Goal: Information Seeking & Learning: Learn about a topic

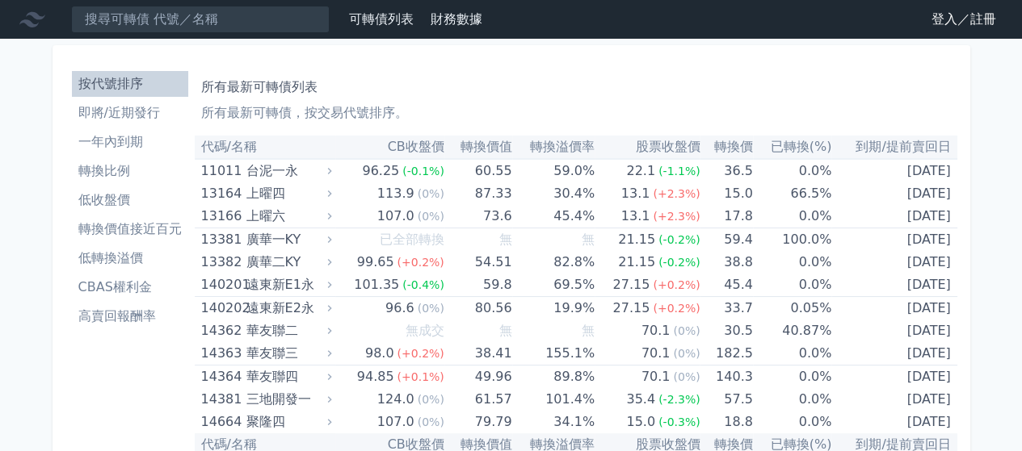
click at [950, 18] on link "登入／註冊" at bounding box center [963, 19] width 90 height 26
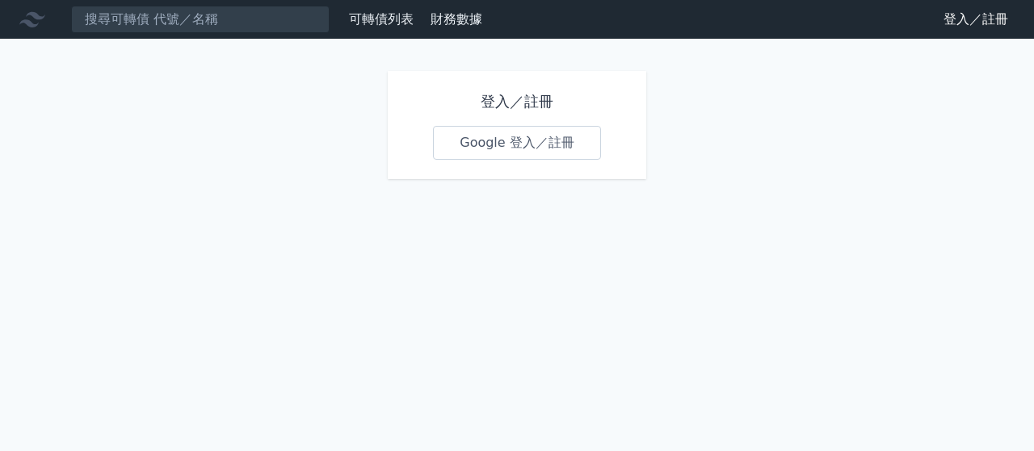
click at [506, 143] on link "Google 登入／註冊" at bounding box center [517, 143] width 168 height 34
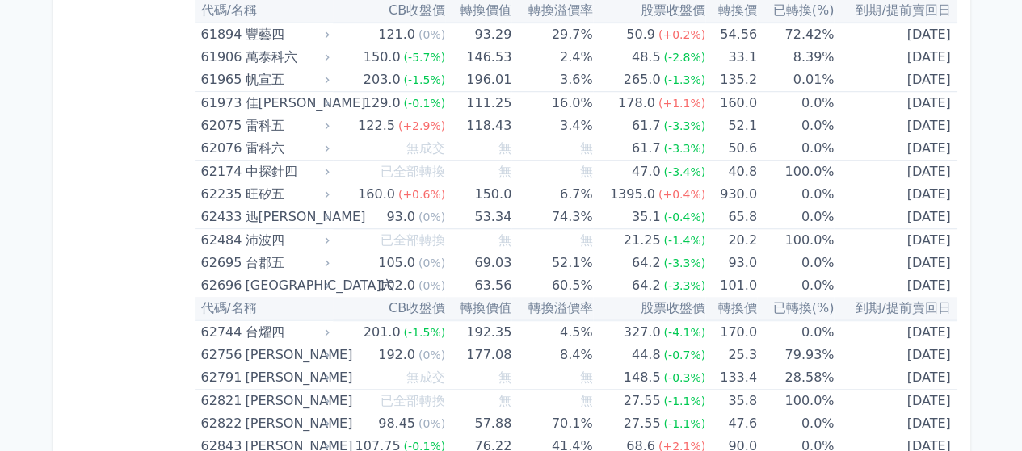
scroll to position [6595, 0]
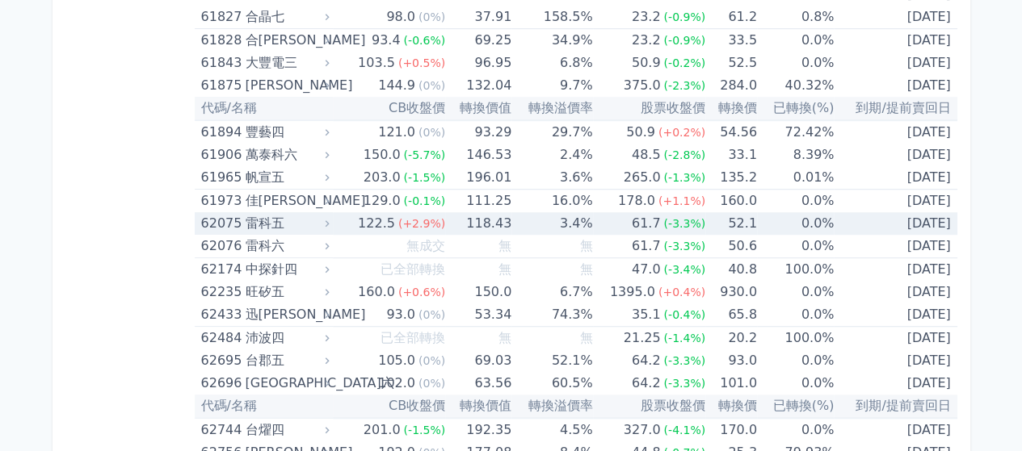
click at [260, 212] on div "雷科五" at bounding box center [285, 223] width 81 height 23
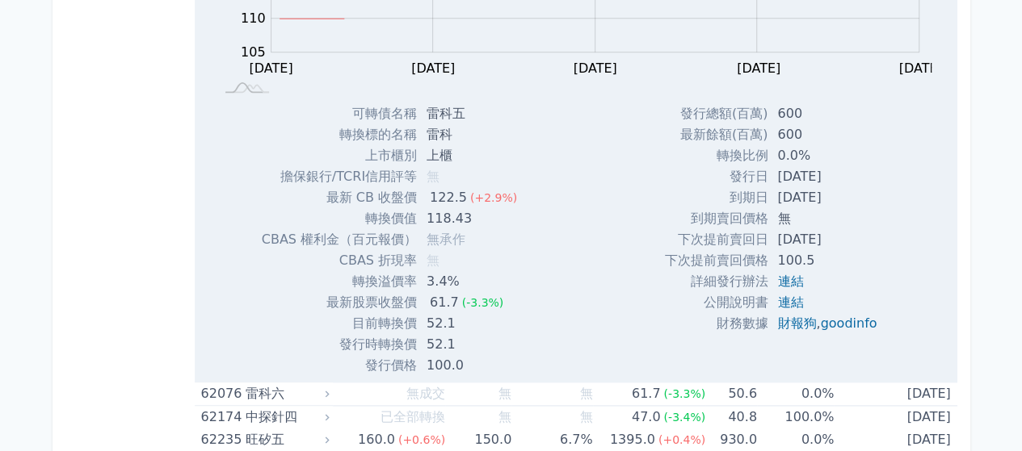
scroll to position [7160, 0]
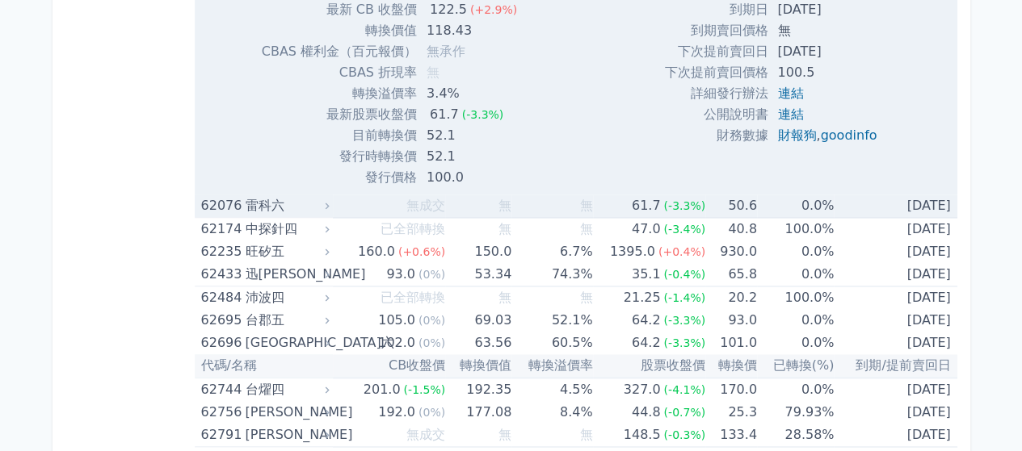
click at [362, 195] on td "無成交" at bounding box center [389, 206] width 112 height 23
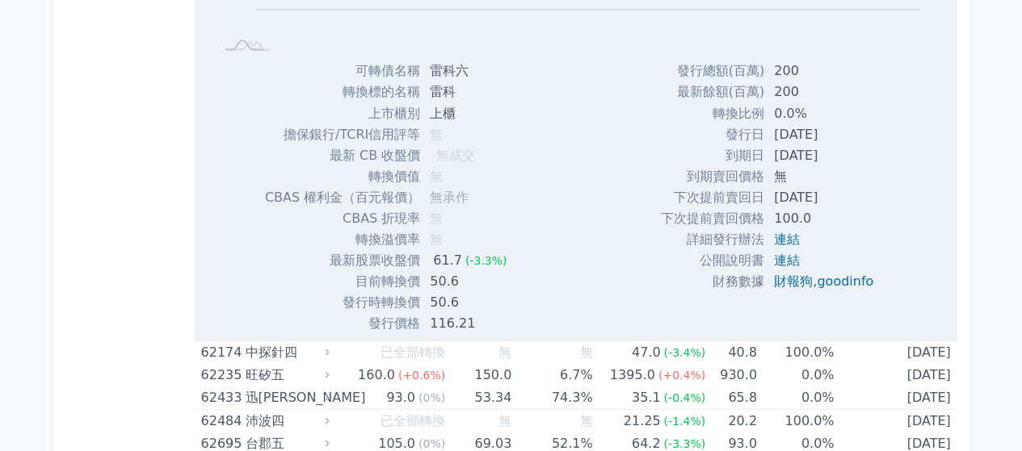
scroll to position [7914, 0]
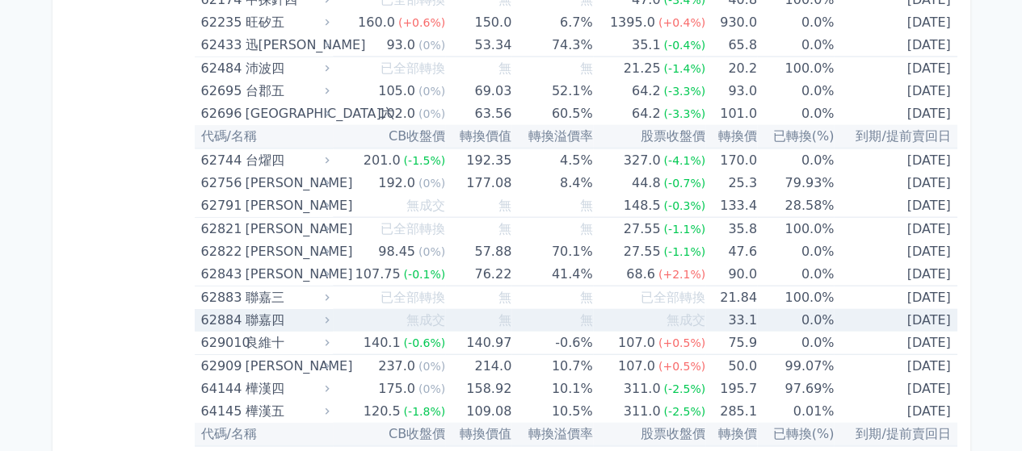
click at [279, 309] on div "聯嘉四" at bounding box center [285, 320] width 81 height 23
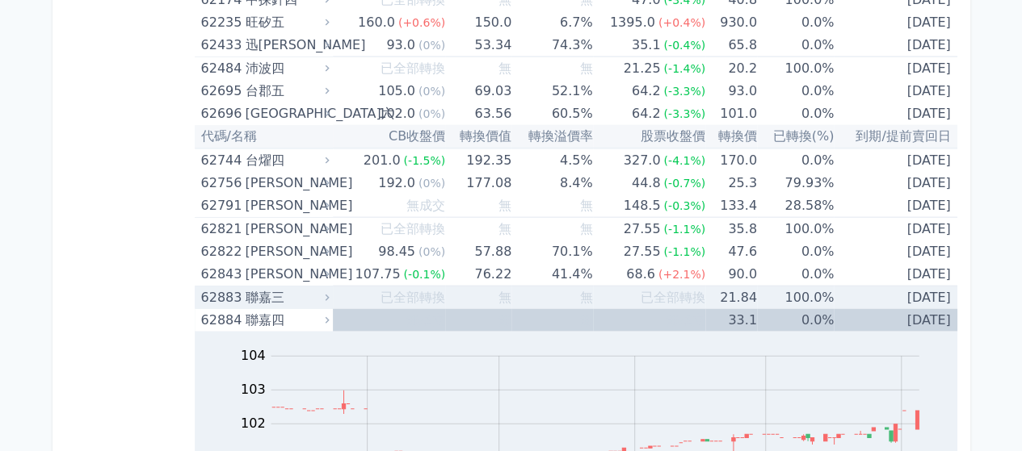
click at [413, 290] on span "已全部轉換" at bounding box center [412, 297] width 65 height 15
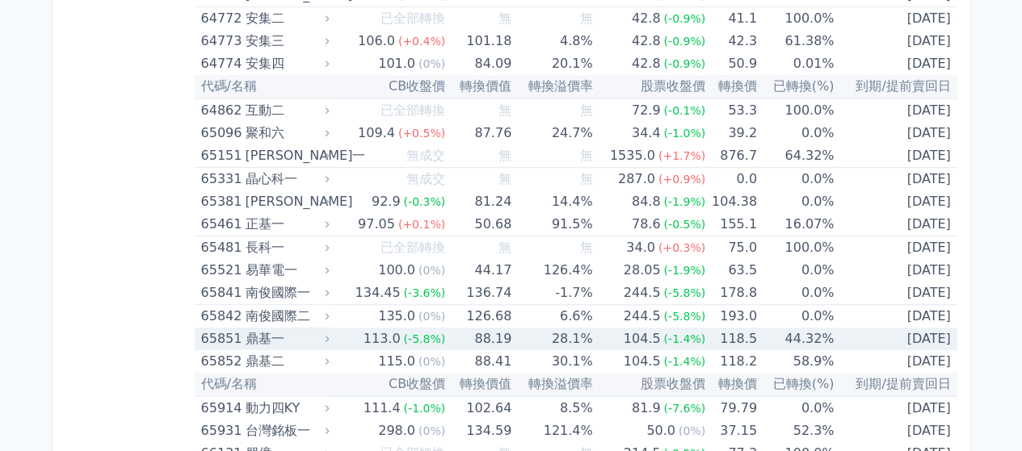
scroll to position [9798, 0]
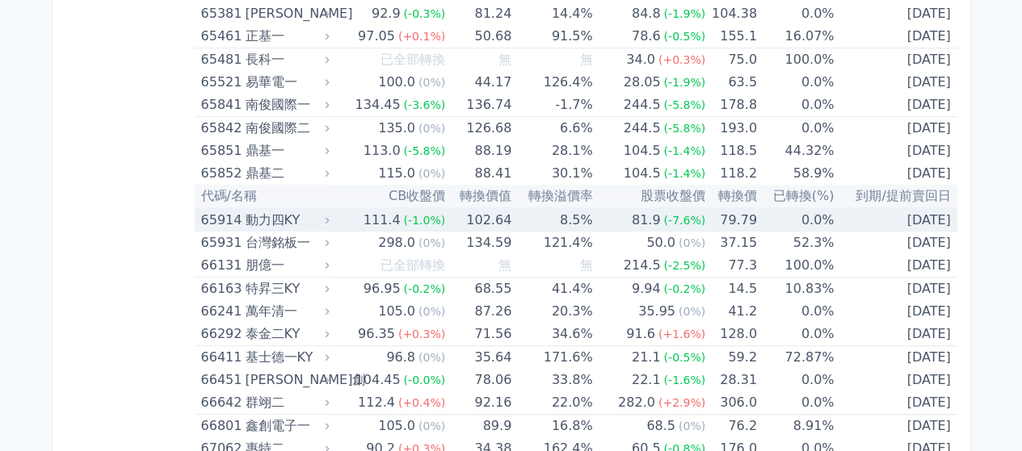
click at [289, 209] on div "動力四KY" at bounding box center [285, 220] width 81 height 23
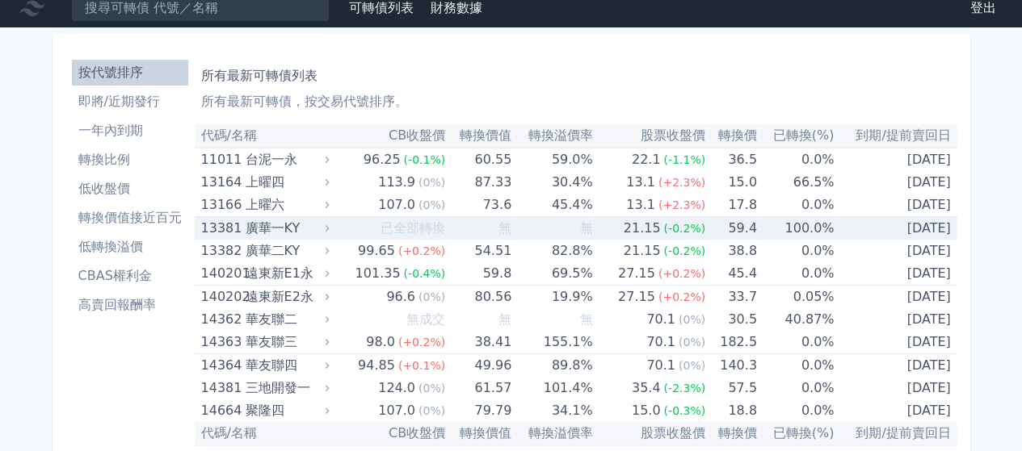
scroll to position [0, 0]
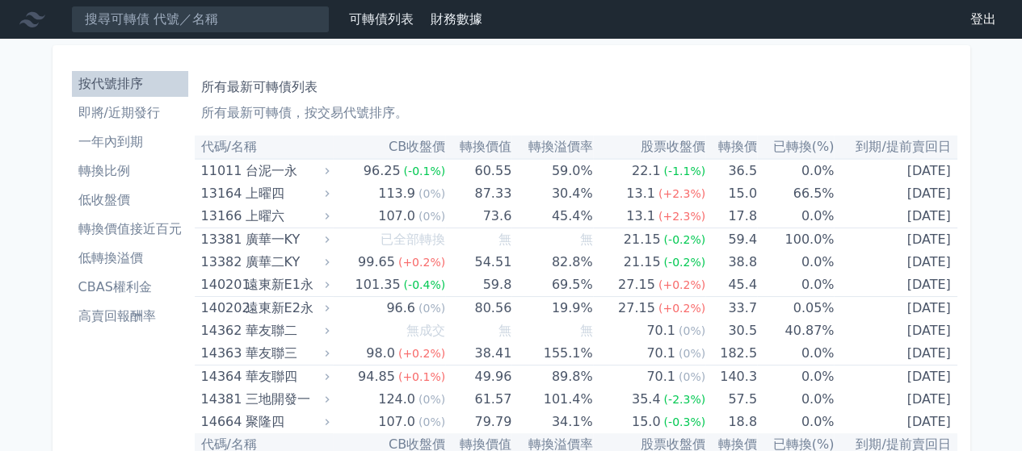
click at [106, 149] on li "一年內到期" at bounding box center [130, 141] width 116 height 19
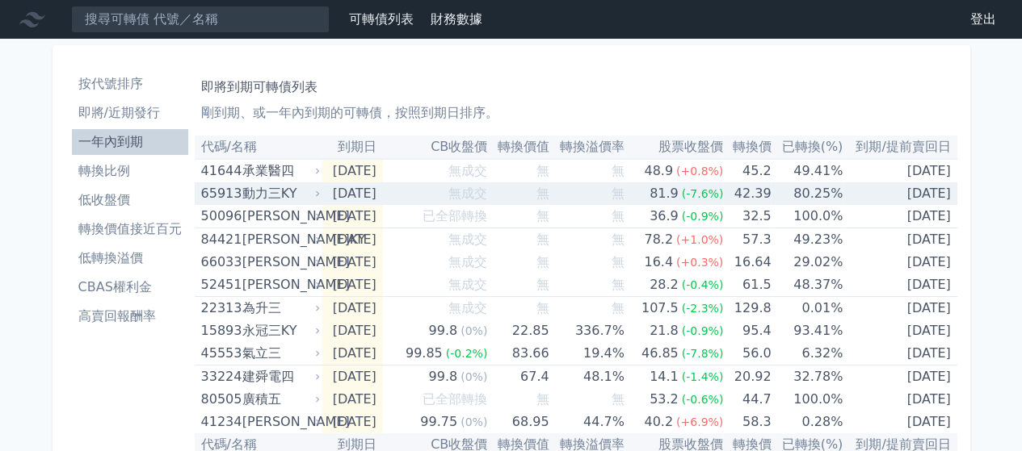
click at [313, 195] on icon at bounding box center [318, 194] width 10 height 10
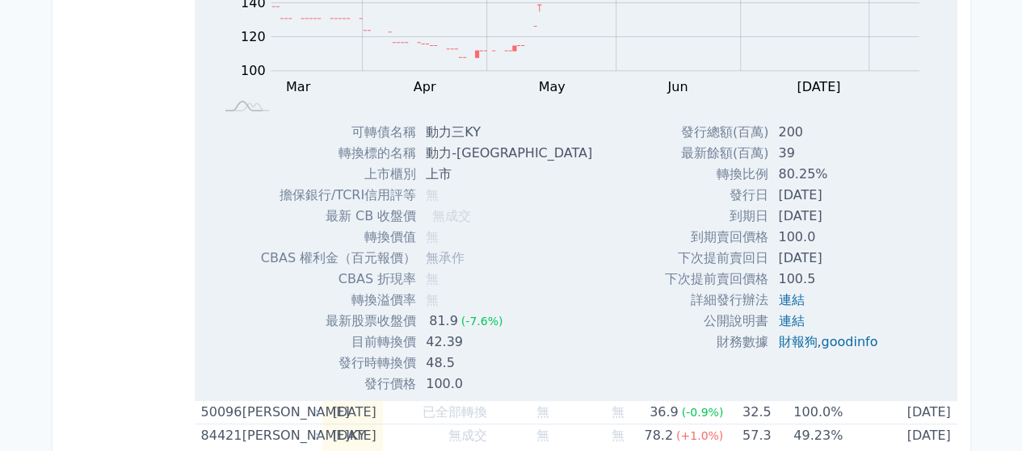
scroll to position [376, 0]
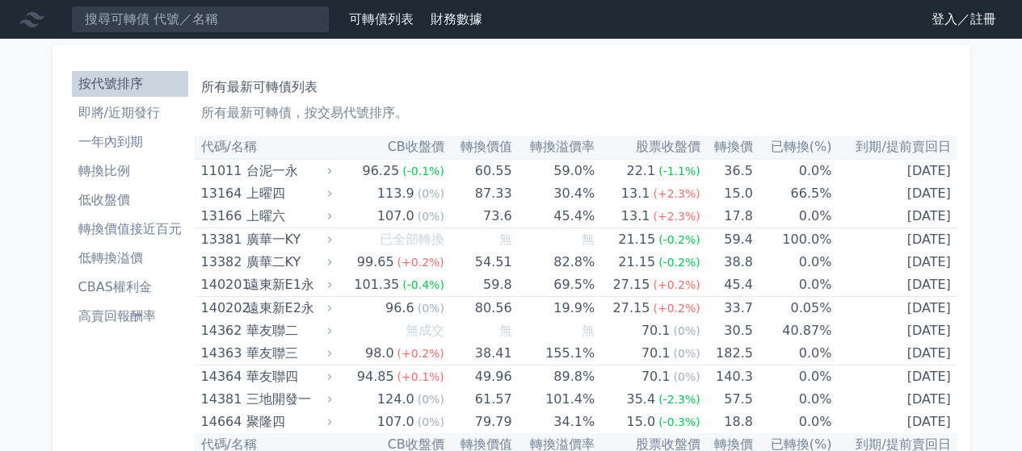
click at [952, 20] on link "登入／註冊" at bounding box center [963, 19] width 90 height 26
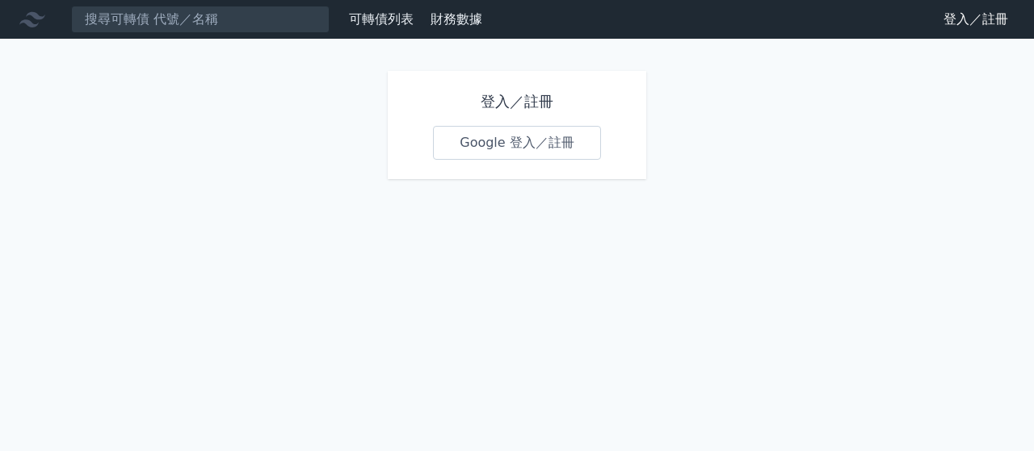
click at [497, 136] on link "Google 登入／註冊" at bounding box center [517, 143] width 168 height 34
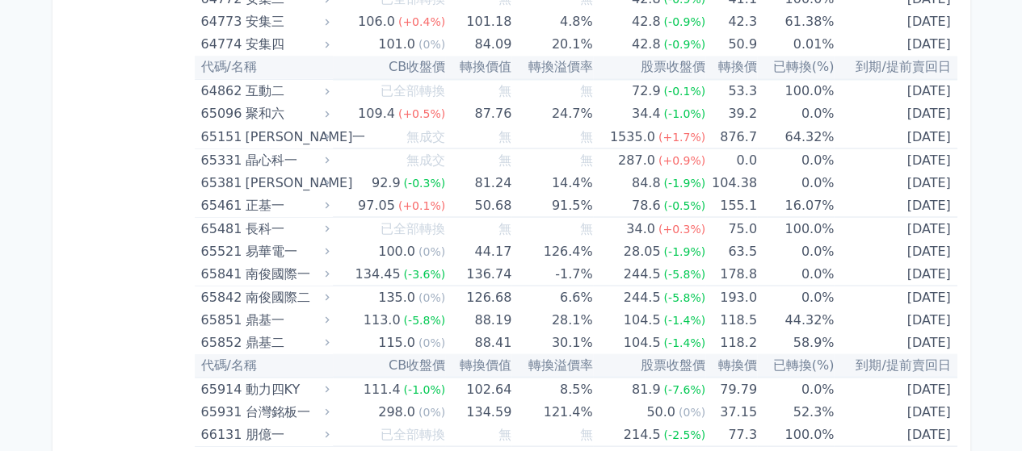
scroll to position [7537, 0]
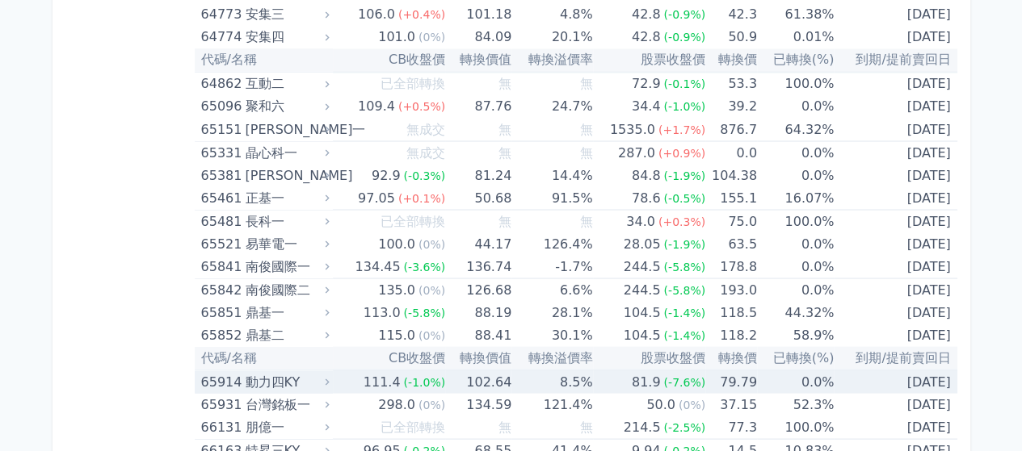
click at [348, 370] on td "111.4 (-1.0%)" at bounding box center [389, 381] width 112 height 23
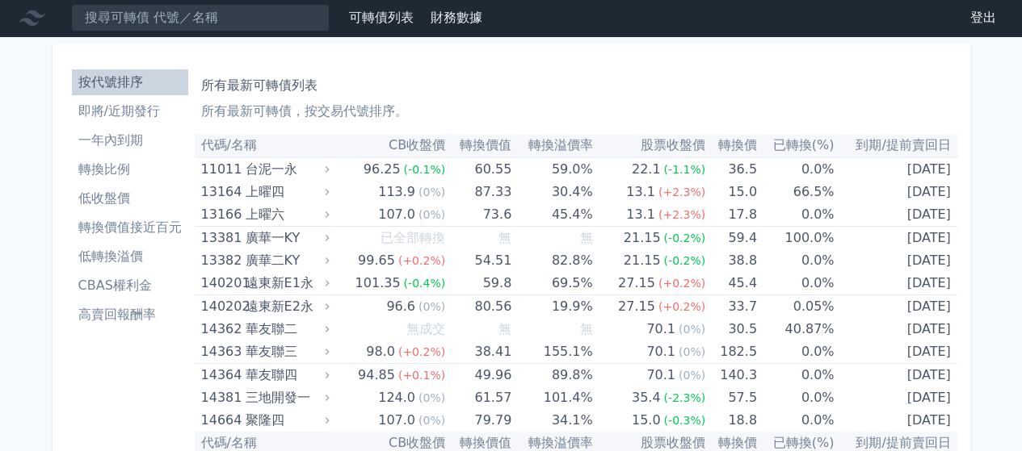
scroll to position [0, 0]
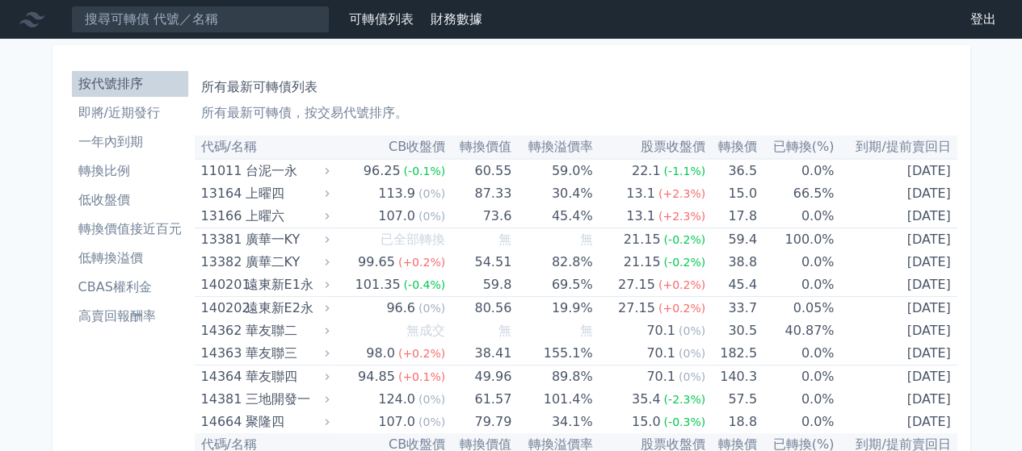
click at [132, 143] on li "一年內到期" at bounding box center [130, 141] width 116 height 19
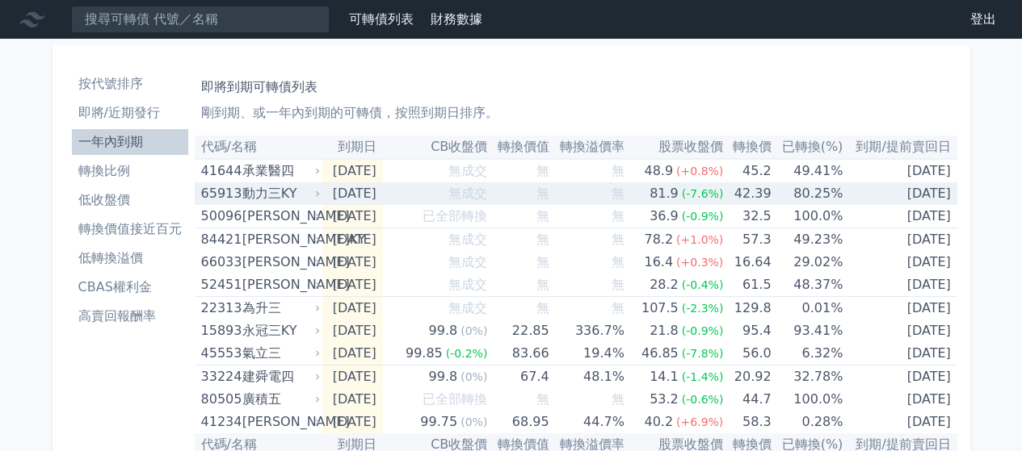
click at [297, 196] on div "動力三KY" at bounding box center [279, 194] width 74 height 23
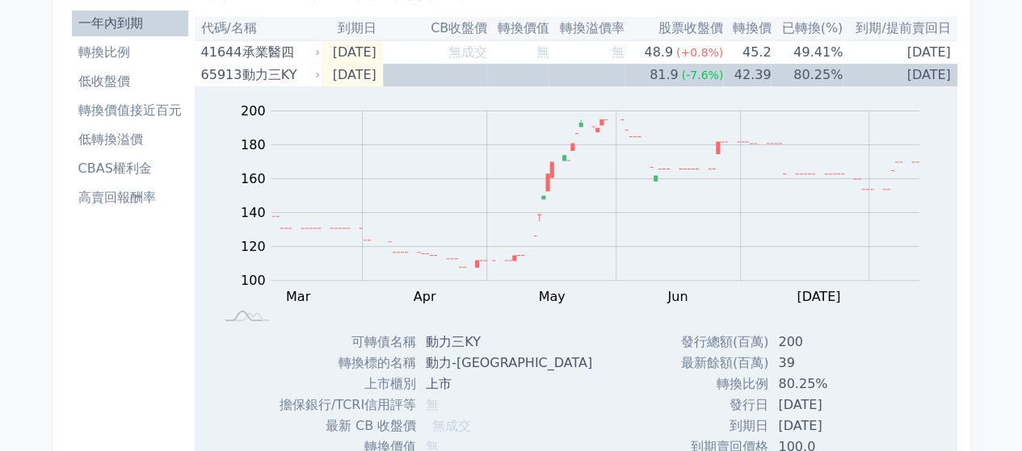
scroll to position [129, 0]
